Goal: Task Accomplishment & Management: Use online tool/utility

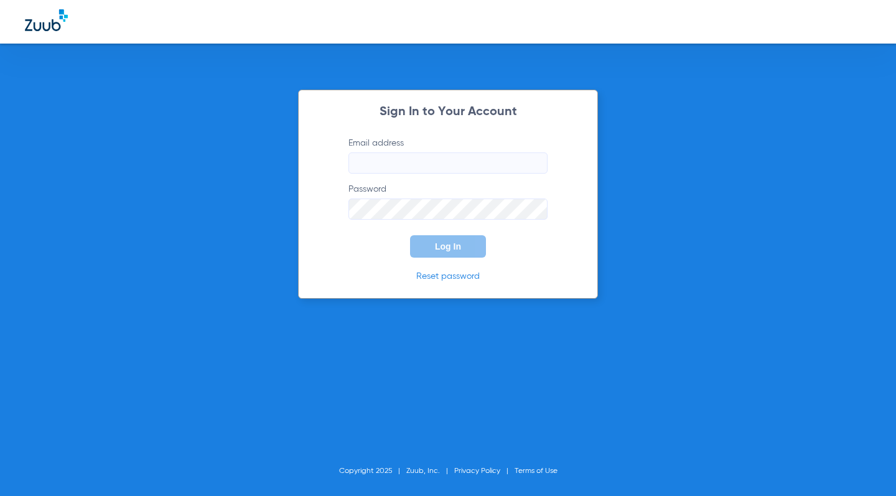
type input "[EMAIL_ADDRESS][DOMAIN_NAME]"
click at [347, 246] on form "Email address [EMAIL_ADDRESS][DOMAIN_NAME] Password Log In" at bounding box center [448, 197] width 237 height 121
click at [439, 246] on span "Log In" at bounding box center [448, 247] width 26 height 10
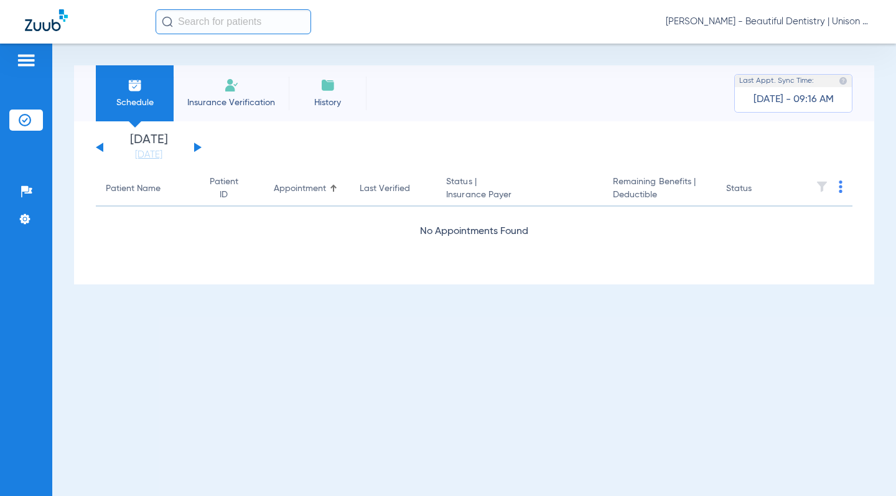
click at [210, 339] on div "Schedule Insurance Verification History Last Appt. Sync Time: [DATE] - 09:16 AM…" at bounding box center [474, 270] width 844 height 453
click at [201, 146] on div "[DATE] [DATE] [DATE] [DATE] [DATE] [DATE] [DATE] [DATE] [DATE] [DATE] [DATE] [D…" at bounding box center [149, 147] width 106 height 27
click at [198, 146] on button at bounding box center [197, 147] width 7 height 9
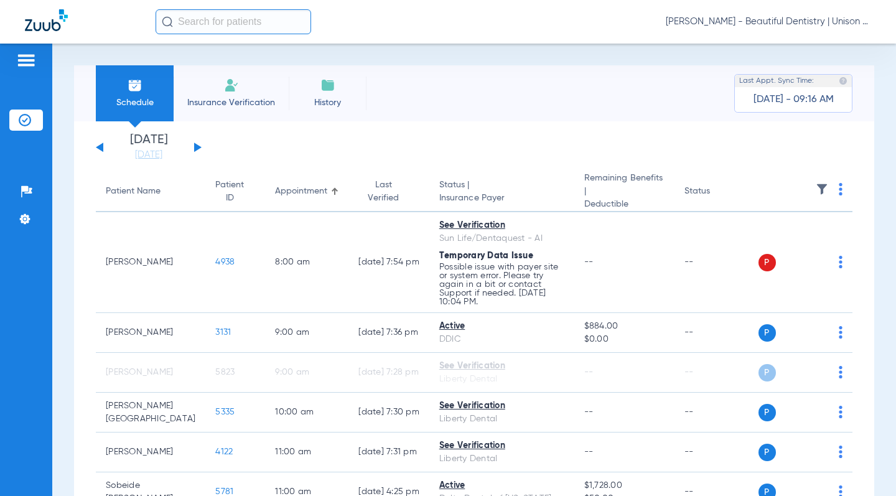
click at [839, 183] on img at bounding box center [841, 189] width 4 height 12
click at [767, 232] on span "Verify All" at bounding box center [784, 236] width 75 height 9
